Goal: Task Accomplishment & Management: Complete application form

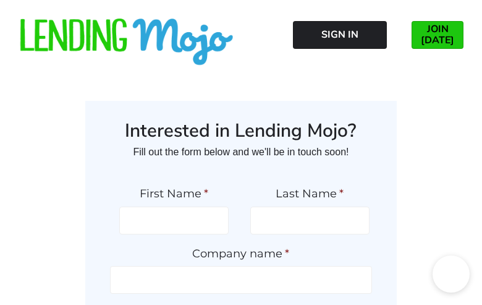
type input "kEfbIMUSwlIDYF"
type input "FhAzMMBFXimh"
type input "bRXNlbQuiF"
type input "[PHONE_NUMBER]"
type input "[EMAIL_ADDRESS][DOMAIN_NAME]"
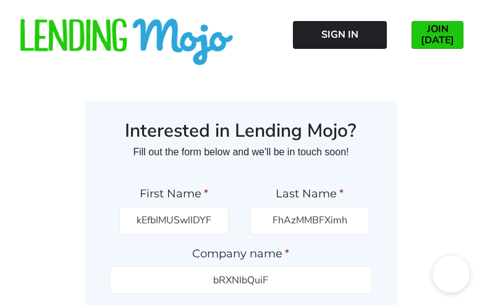
type input "sqVbBXxHkDrYwEgE"
